Goal: Navigation & Orientation: Find specific page/section

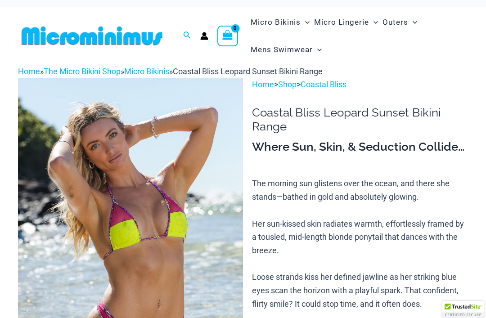
scroll to position [6, 0]
click at [54, 29] on img at bounding box center [92, 36] width 148 height 20
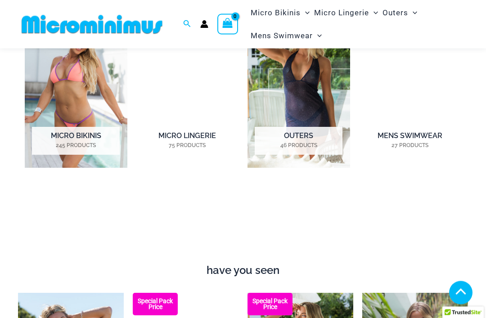
scroll to position [595, 0]
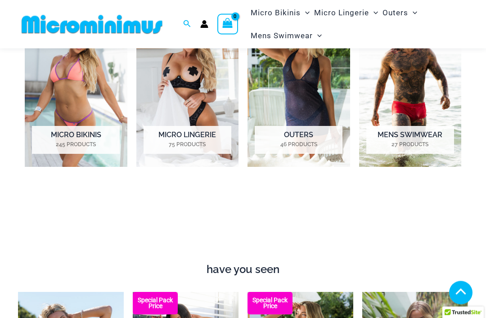
click at [55, 136] on h2 "Micro Bikinis 245 Products" at bounding box center [76, 140] width 88 height 28
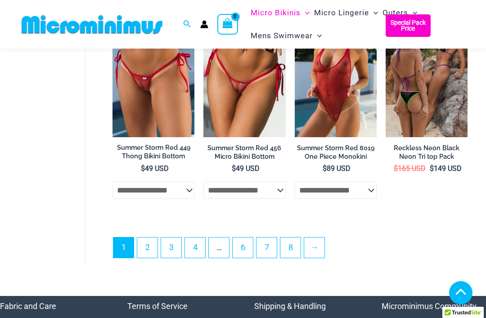
scroll to position [1883, 0]
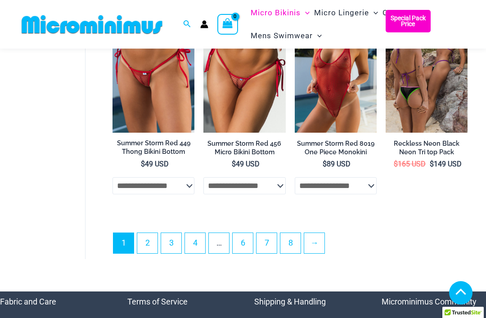
click at [150, 241] on link "2" at bounding box center [147, 243] width 20 height 20
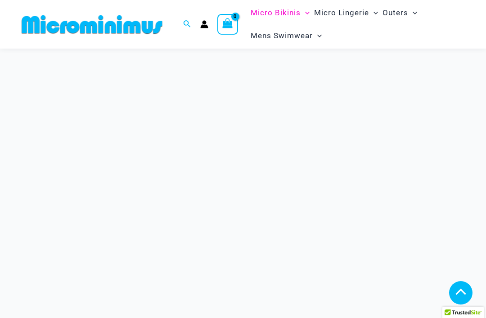
scroll to position [230, 0]
